Goal: Entertainment & Leisure: Consume media (video, audio)

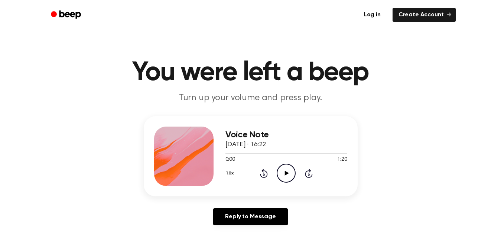
click at [288, 171] on icon "Play Audio" at bounding box center [286, 173] width 19 height 19
click at [286, 175] on icon at bounding box center [287, 173] width 4 height 5
click at [428, 109] on main "You were left a beep Turn up your volume and press play. Voice Note 21 tháng 9,…" at bounding box center [250, 229] width 501 height 458
click at [234, 172] on button "1.0x" at bounding box center [231, 173] width 11 height 13
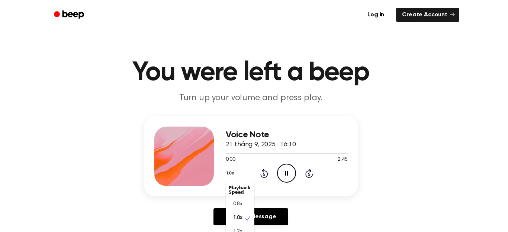
click at [361, 205] on div "Voice Note 21 tháng 9, 2025 · 16:10 0:00 2:45 Your browser does not support the…" at bounding box center [250, 173] width 483 height 115
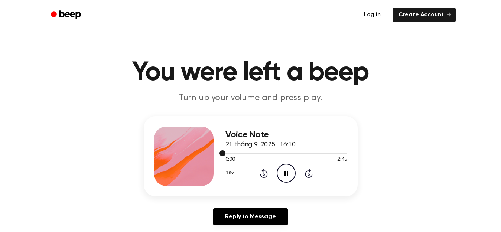
click at [240, 153] on div at bounding box center [287, 153] width 122 height 1
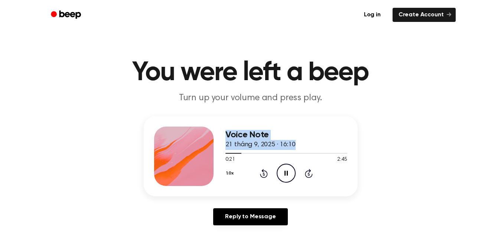
drag, startPoint x: 239, startPoint y: 154, endPoint x: 209, endPoint y: 155, distance: 30.1
click at [209, 155] on div "Voice Note 21 tháng 9, 2025 · 16:10 0:21 2:45 Your browser does not support the…" at bounding box center [251, 156] width 214 height 80
click at [230, 154] on div at bounding box center [287, 153] width 122 height 6
click at [264, 172] on icon at bounding box center [264, 173] width 8 height 9
